Goal: Transaction & Acquisition: Purchase product/service

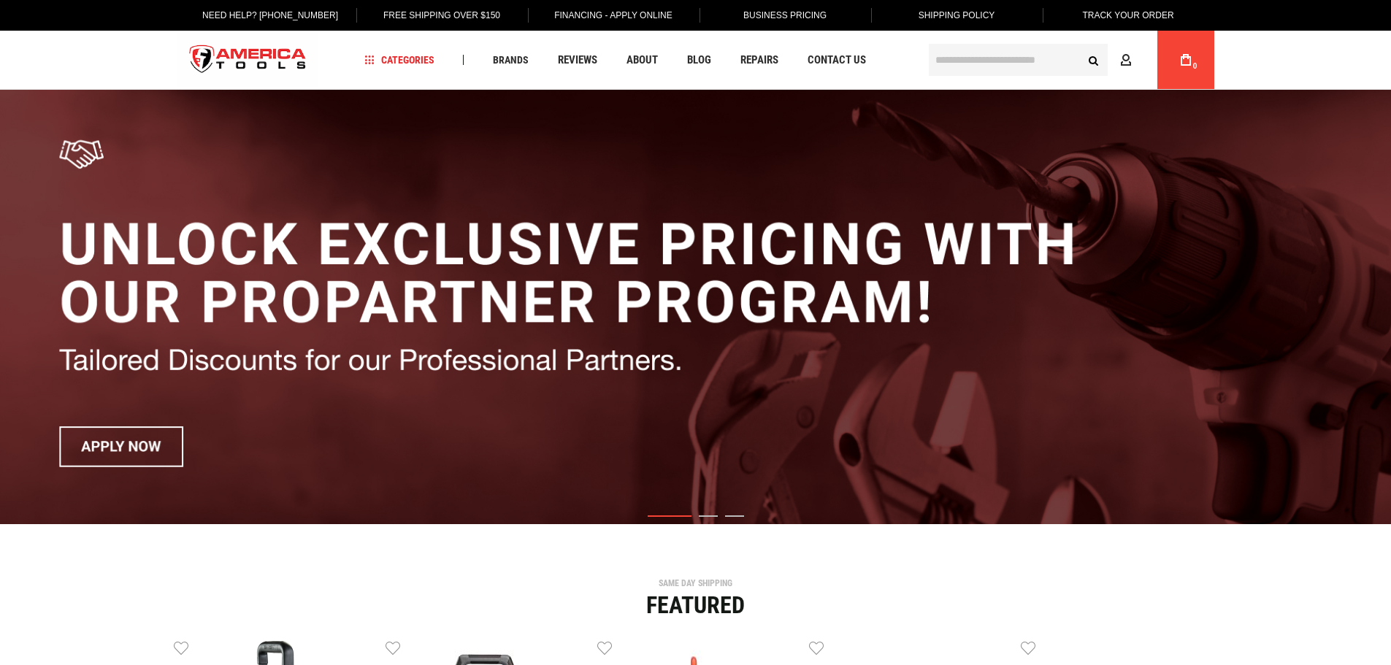
click at [958, 53] on input "text" at bounding box center [1018, 60] width 179 height 32
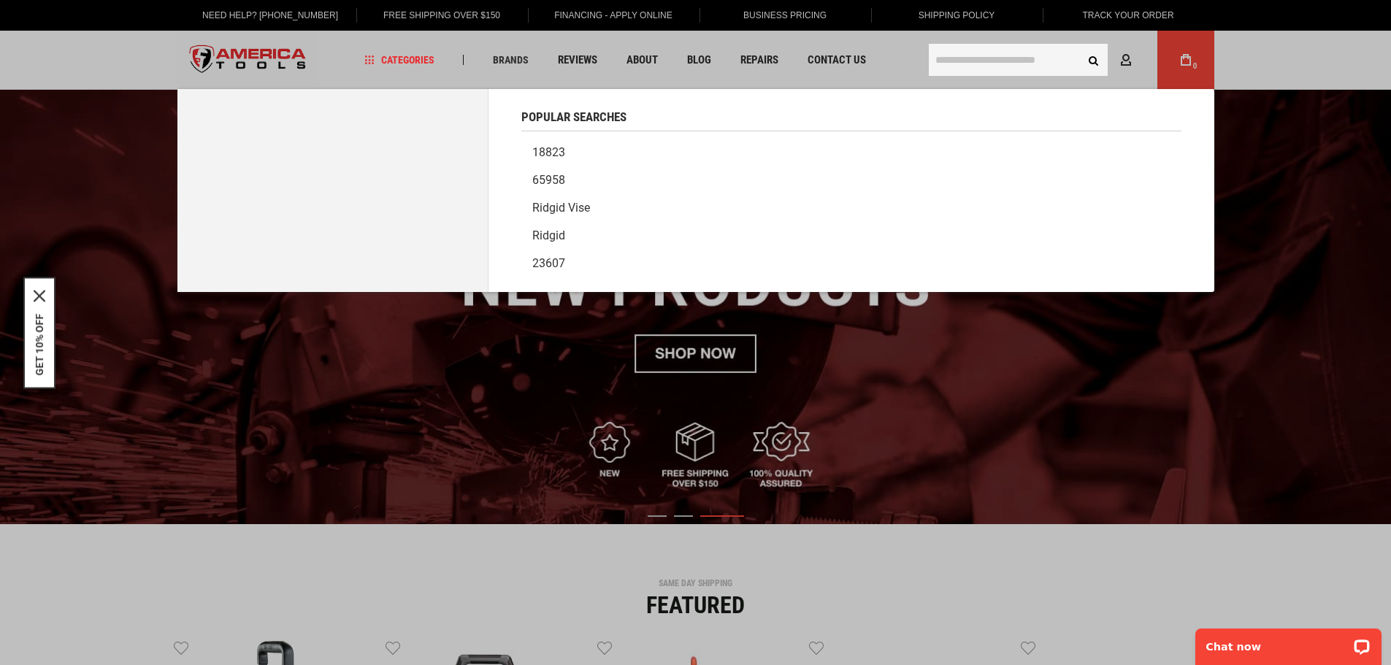
click at [980, 62] on input "text" at bounding box center [1018, 60] width 179 height 32
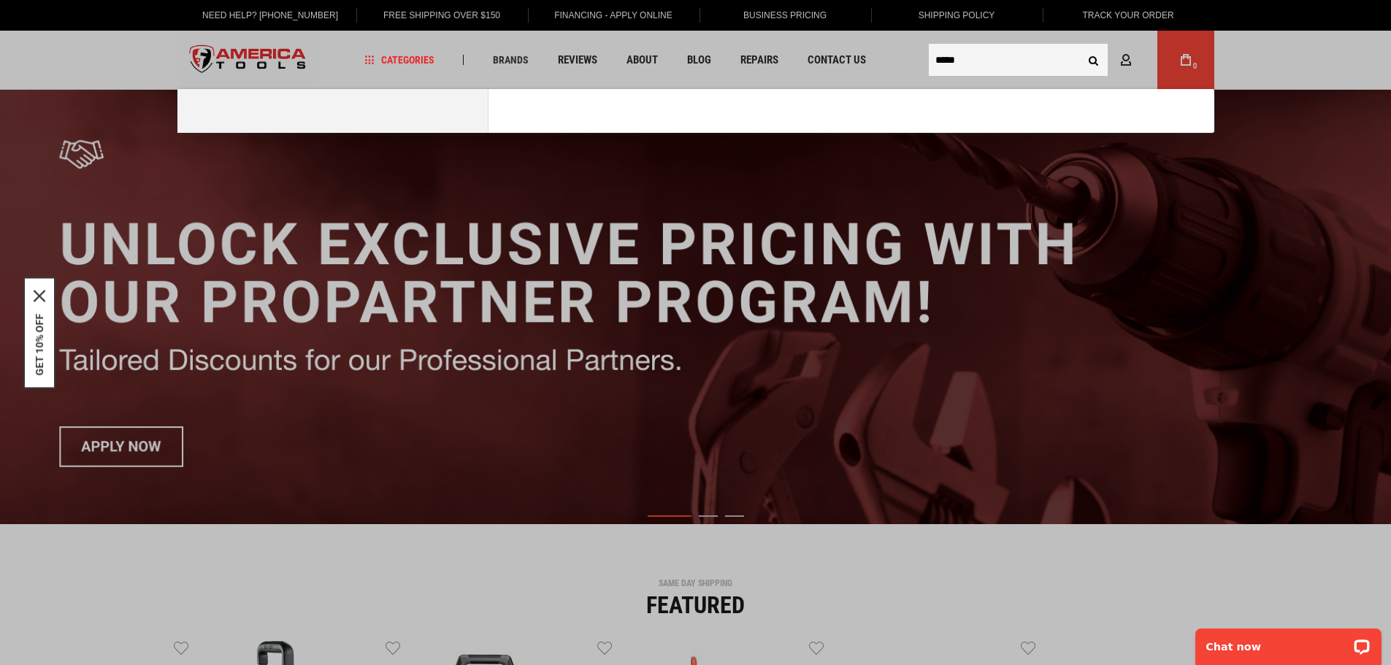
type input "*****"
click at [1080, 46] on button "Search" at bounding box center [1094, 60] width 28 height 28
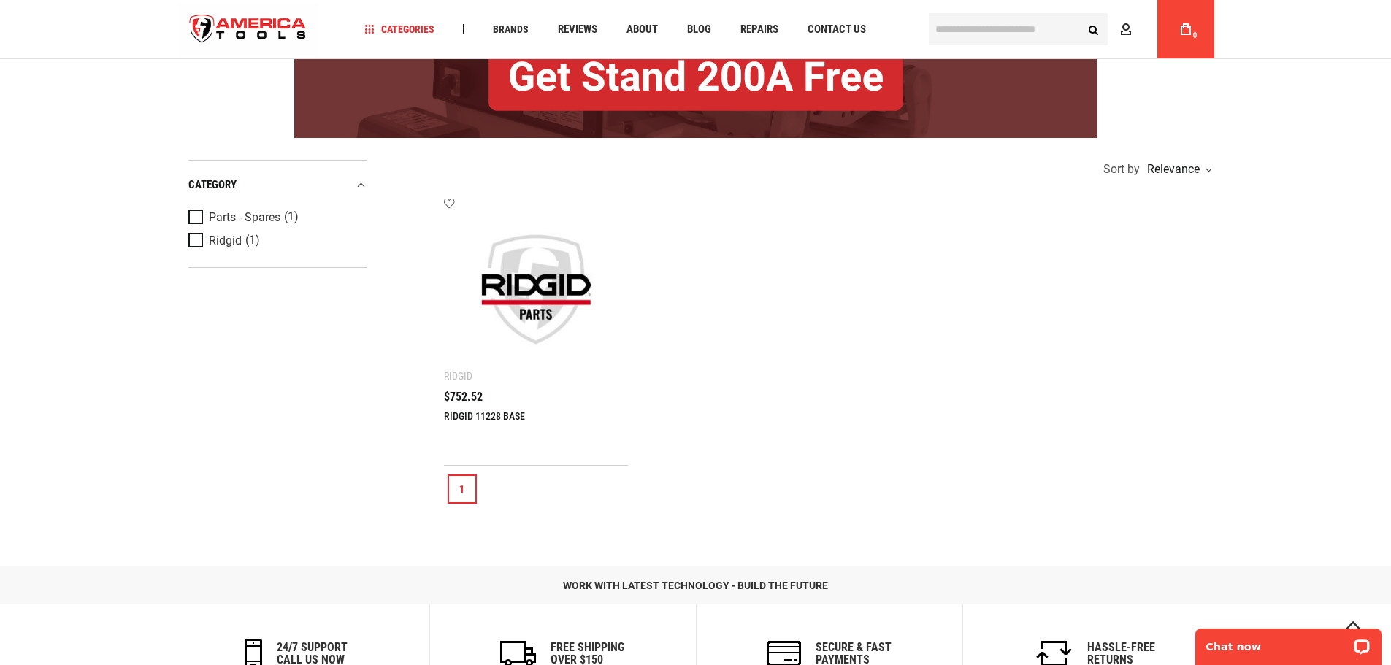
click at [555, 316] on img at bounding box center [537, 290] width 156 height 156
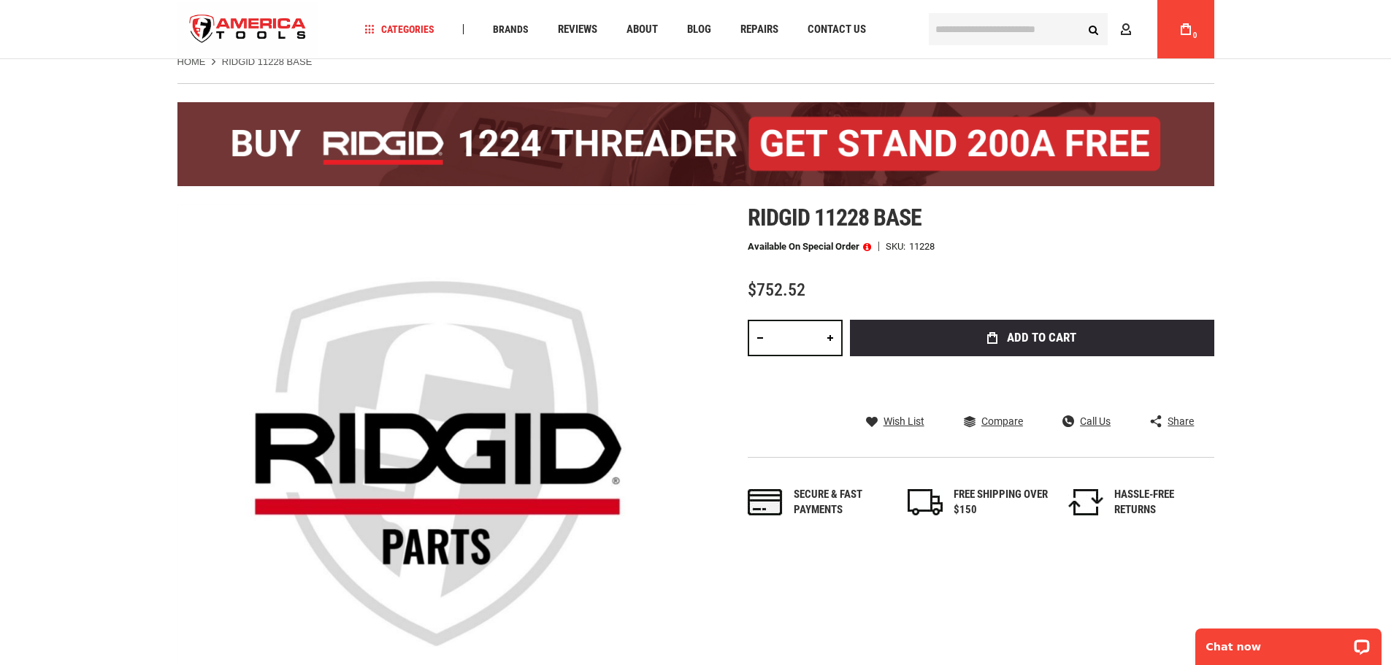
scroll to position [73, 0]
